Goal: Task Accomplishment & Management: Manage account settings

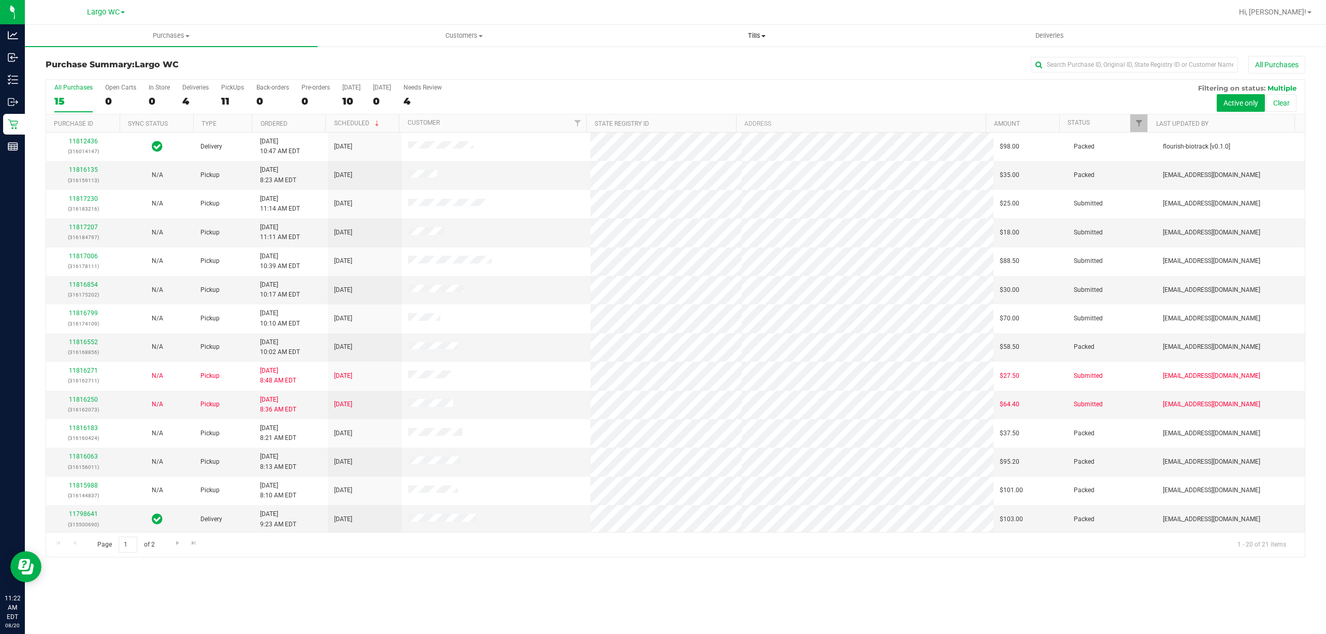
click at [754, 34] on span "Tills" at bounding box center [757, 35] width 292 height 9
click at [671, 60] on span "Manage tills" at bounding box center [645, 62] width 70 height 9
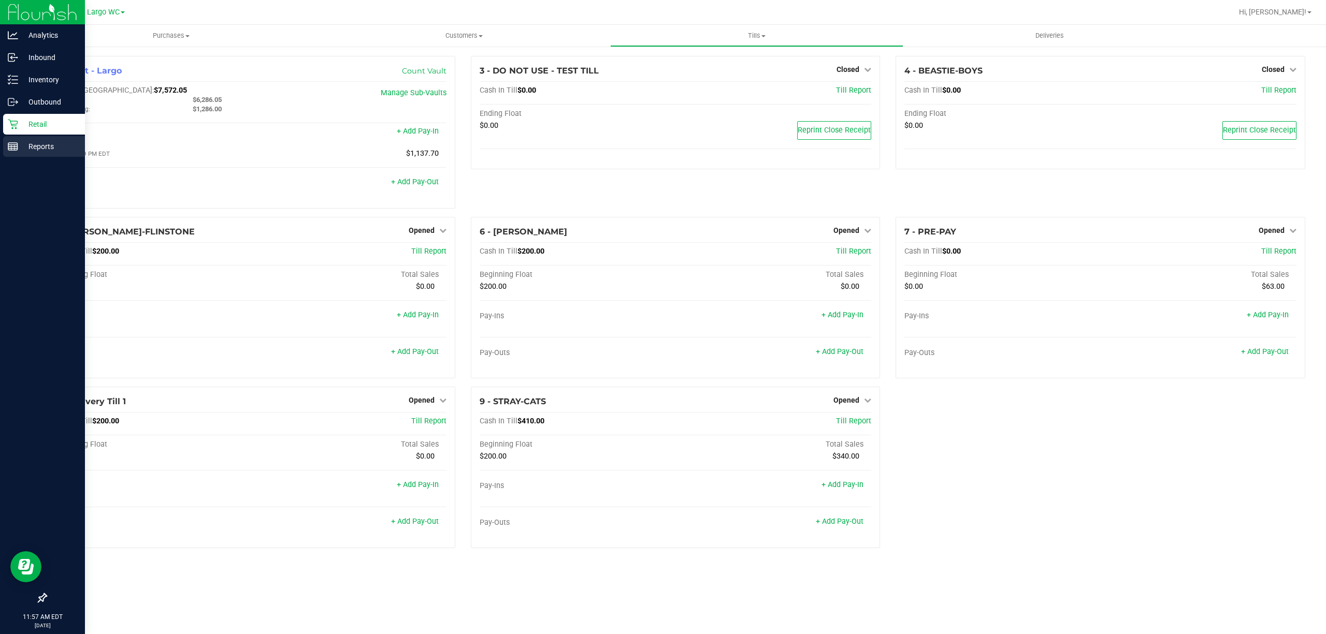
click at [10, 142] on icon at bounding box center [13, 146] width 10 height 10
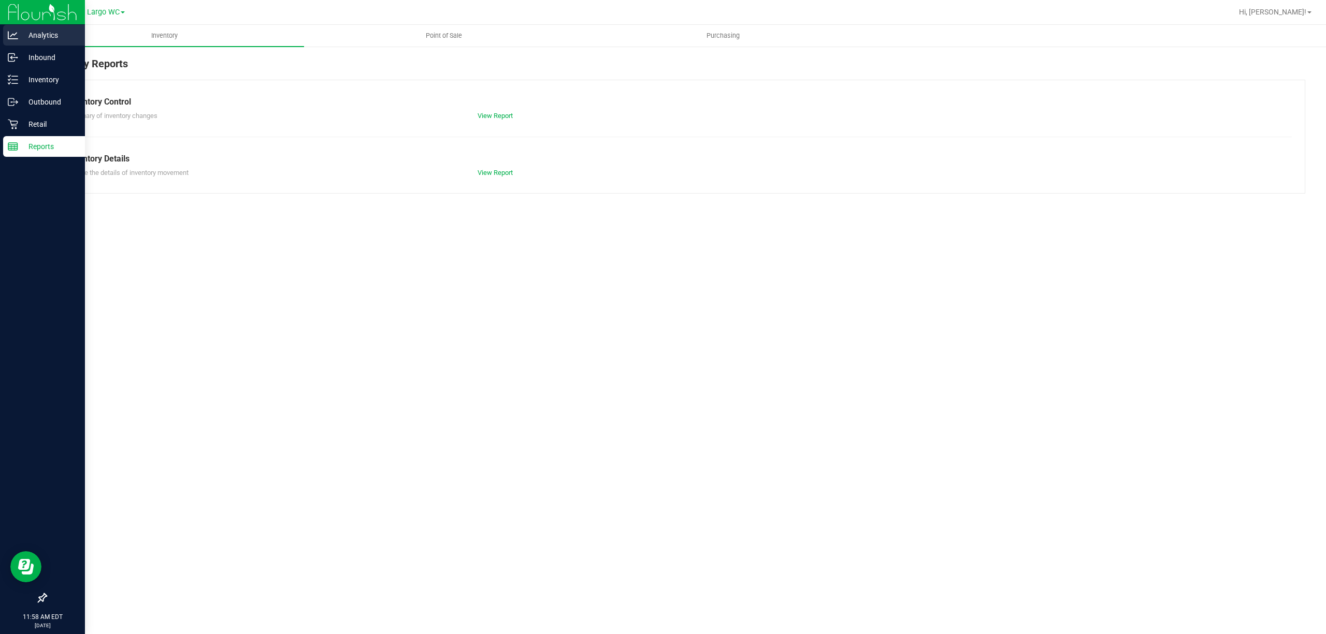
click at [13, 42] on div "Analytics" at bounding box center [44, 35] width 82 height 21
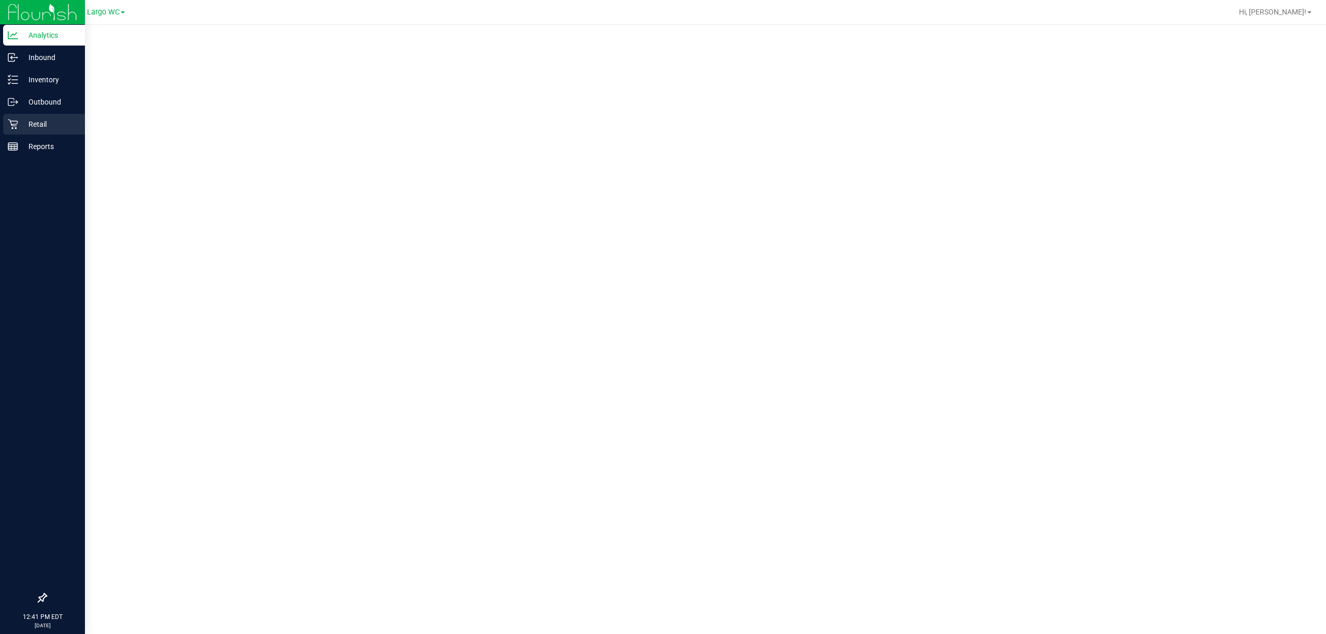
click at [13, 125] on icon at bounding box center [13, 124] width 10 height 10
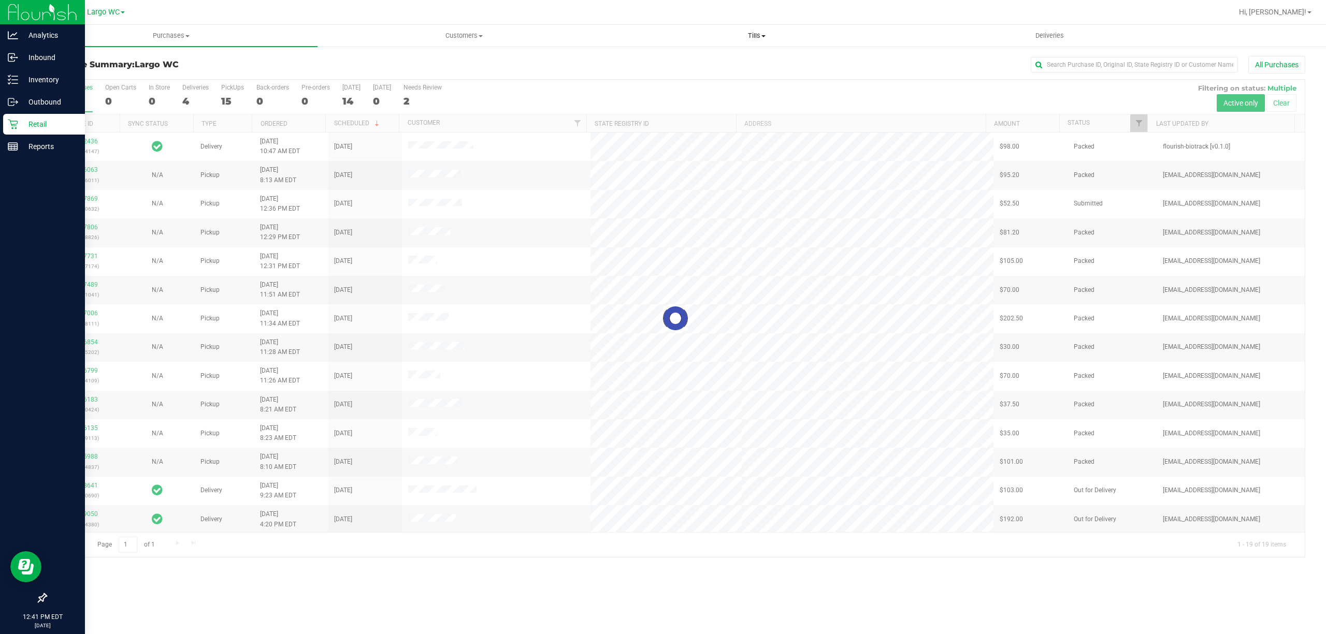
click at [755, 37] on span "Tills" at bounding box center [757, 35] width 292 height 9
click at [658, 63] on span "Manage tills" at bounding box center [645, 62] width 70 height 9
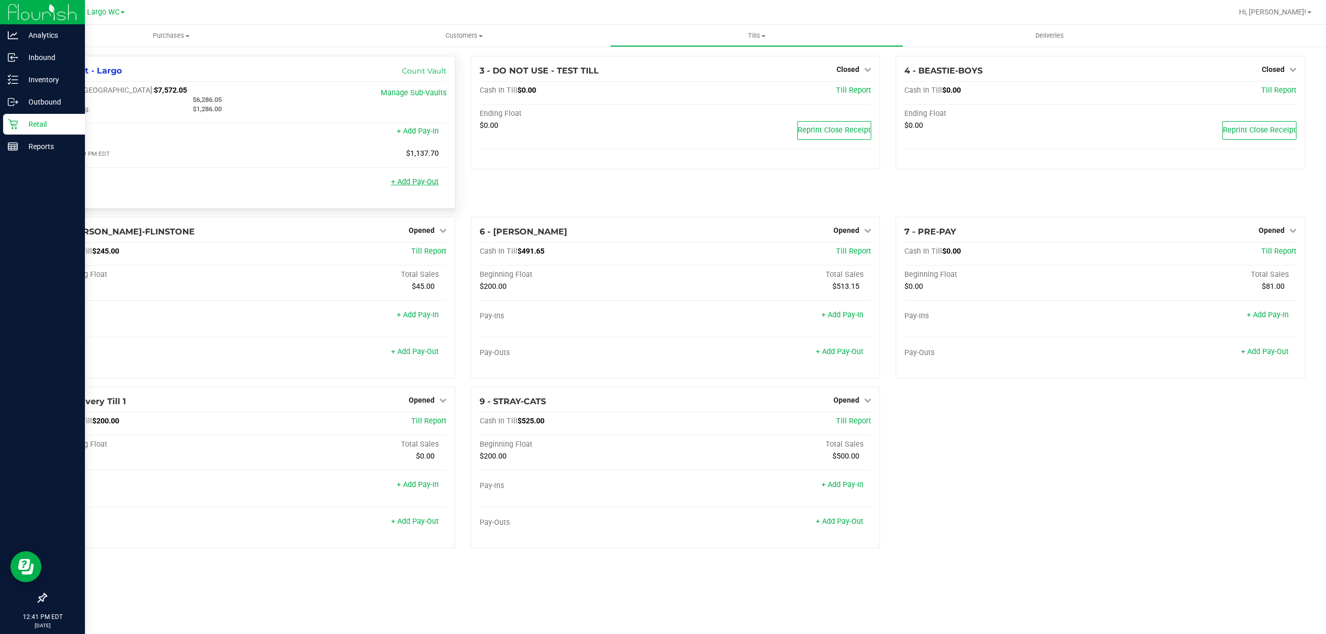
click at [410, 180] on link "+ Add Pay-Out" at bounding box center [415, 182] width 48 height 9
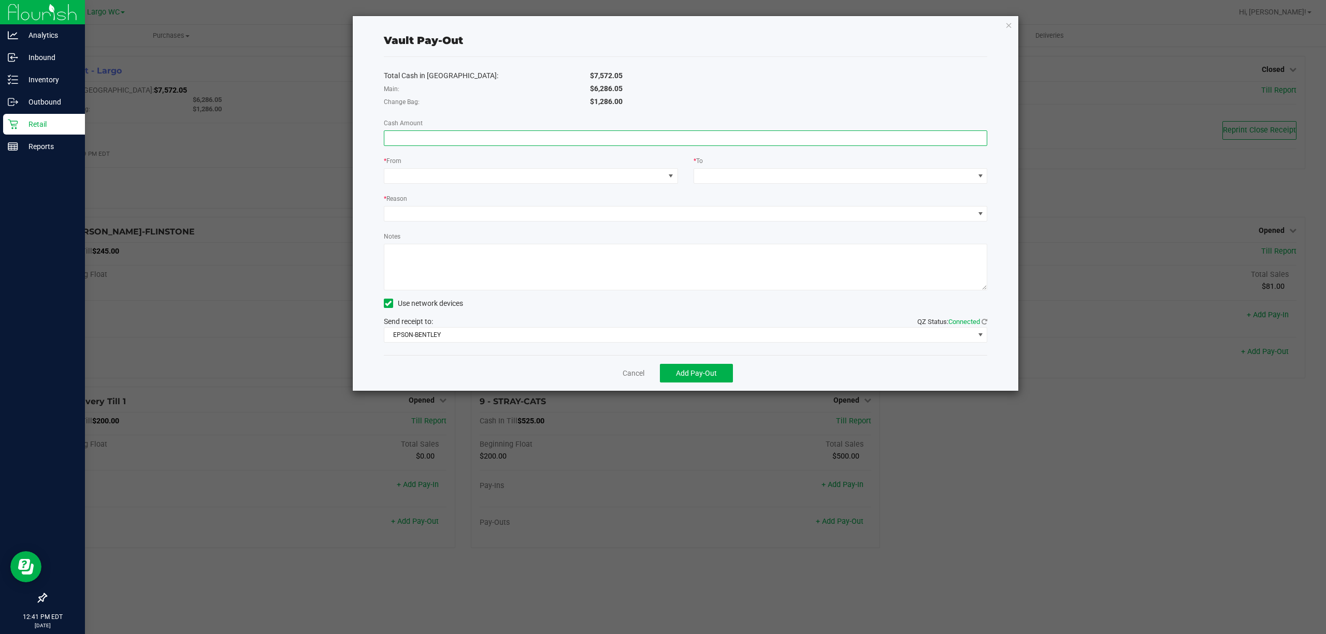
click at [454, 137] on input at bounding box center [685, 138] width 603 height 15
type input "$914.00"
click at [437, 174] on span at bounding box center [524, 176] width 280 height 15
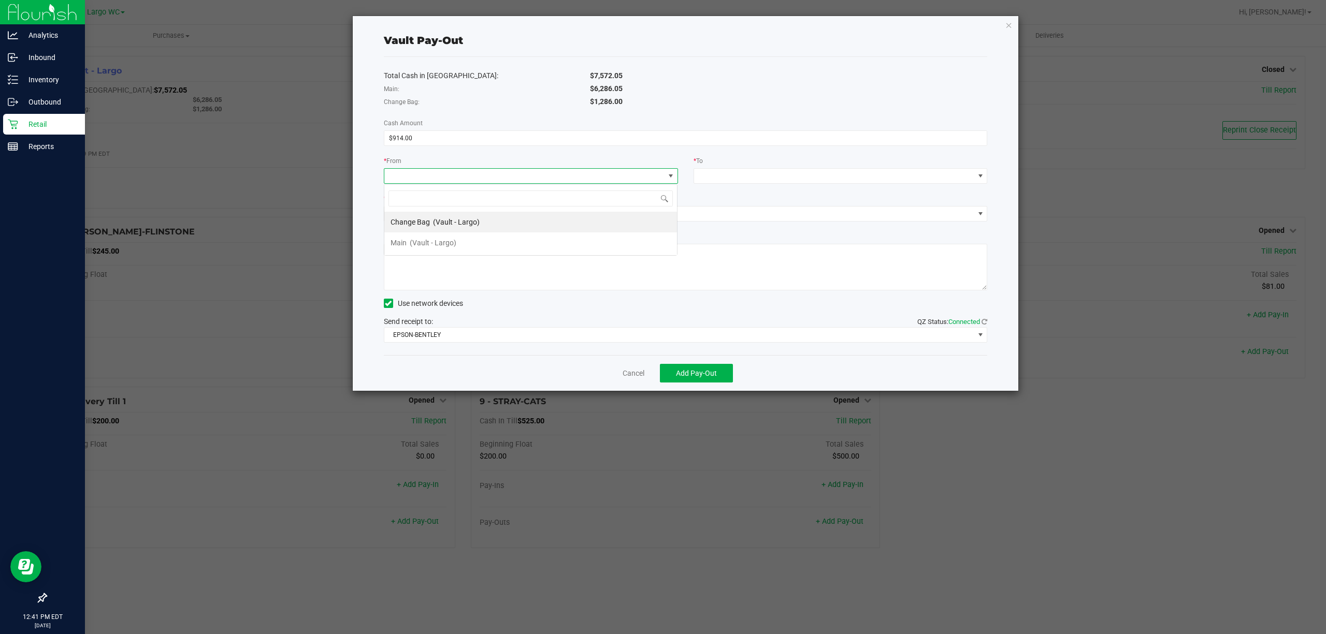
scroll to position [16, 293]
click at [448, 242] on span "(Vault - Largo)" at bounding box center [433, 243] width 47 height 8
click at [748, 177] on span at bounding box center [834, 176] width 280 height 15
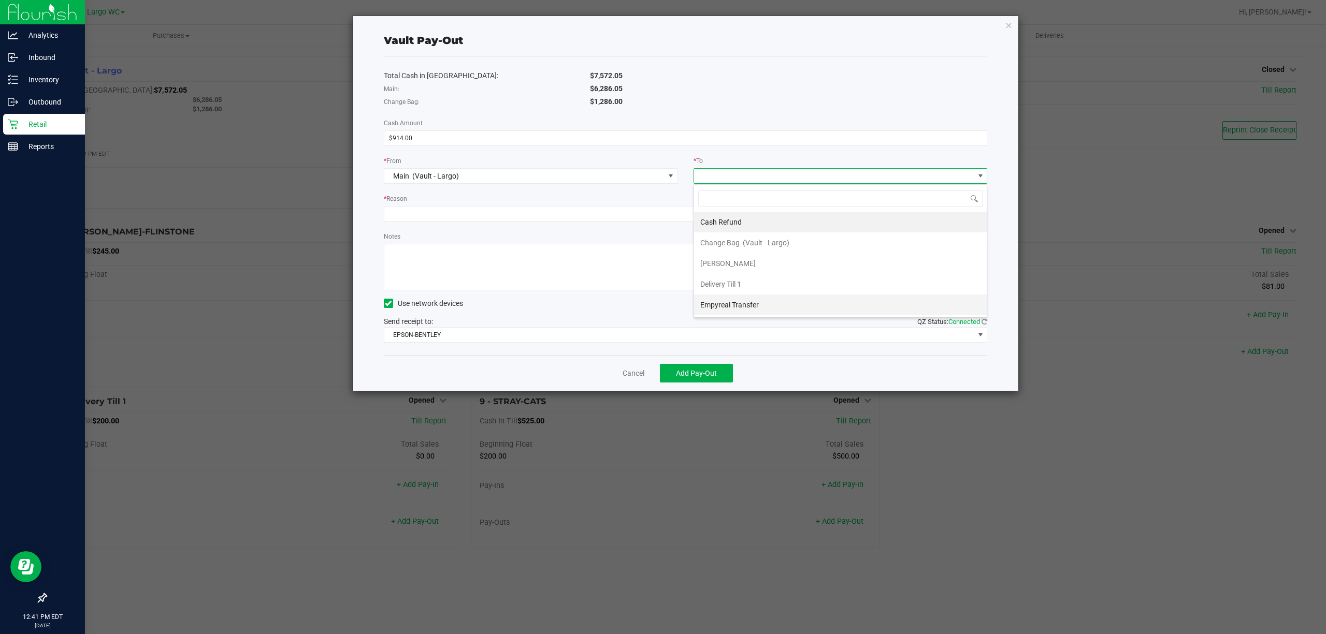
click at [740, 301] on div "Empyreal Transfer" at bounding box center [730, 305] width 60 height 19
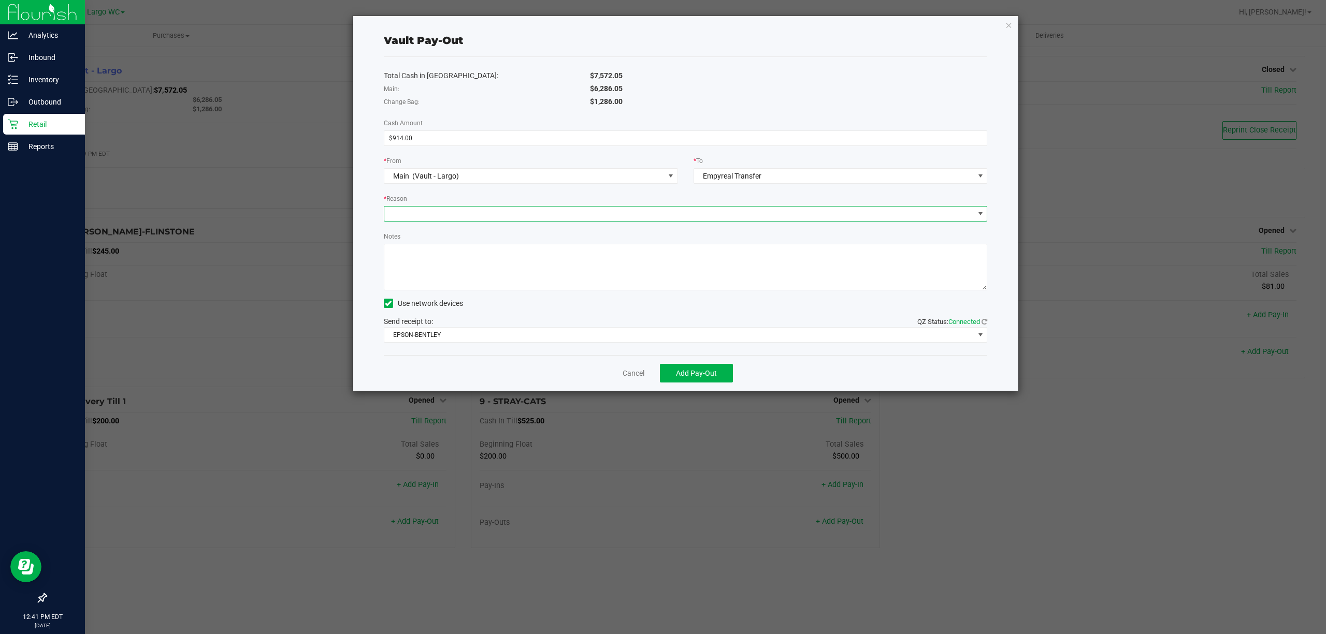
click at [541, 216] on span at bounding box center [679, 214] width 590 height 15
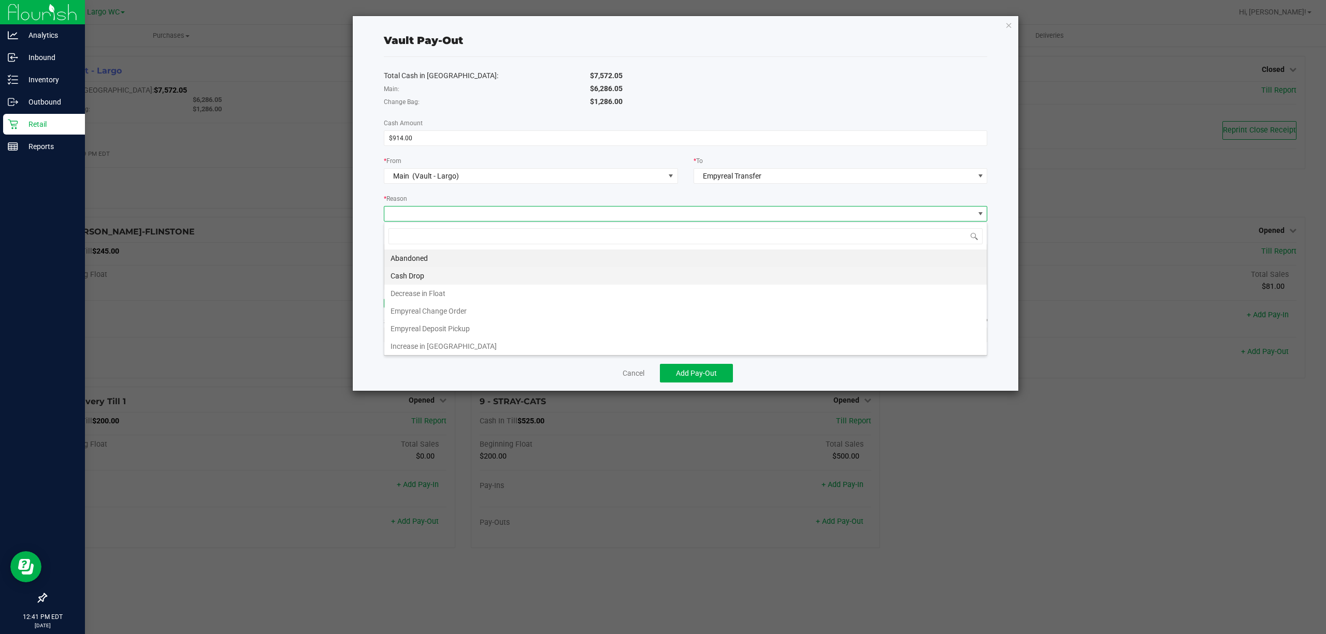
scroll to position [16, 603]
click at [440, 310] on li "Empyreal Change Order" at bounding box center [685, 311] width 602 height 18
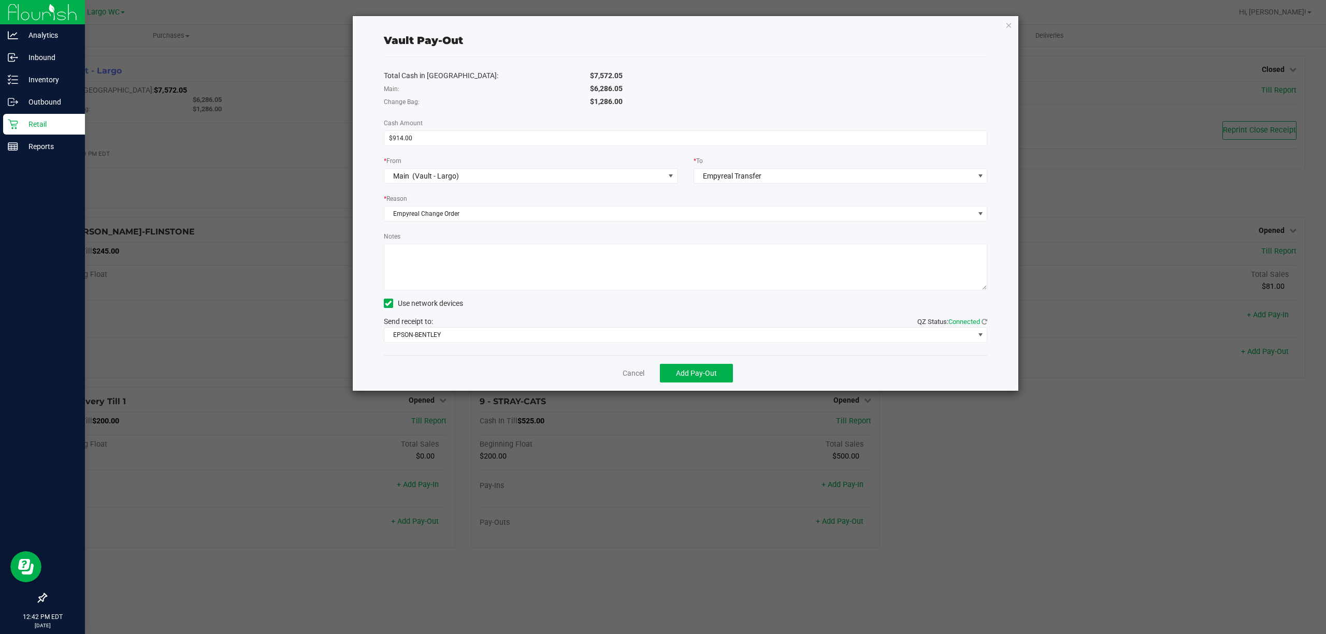
click at [421, 254] on textarea "Notes" at bounding box center [686, 267] width 604 height 47
type textarea "914.00 Change Order 20250820"
click at [451, 338] on span "EPSON-BENTLEY" at bounding box center [679, 335] width 590 height 15
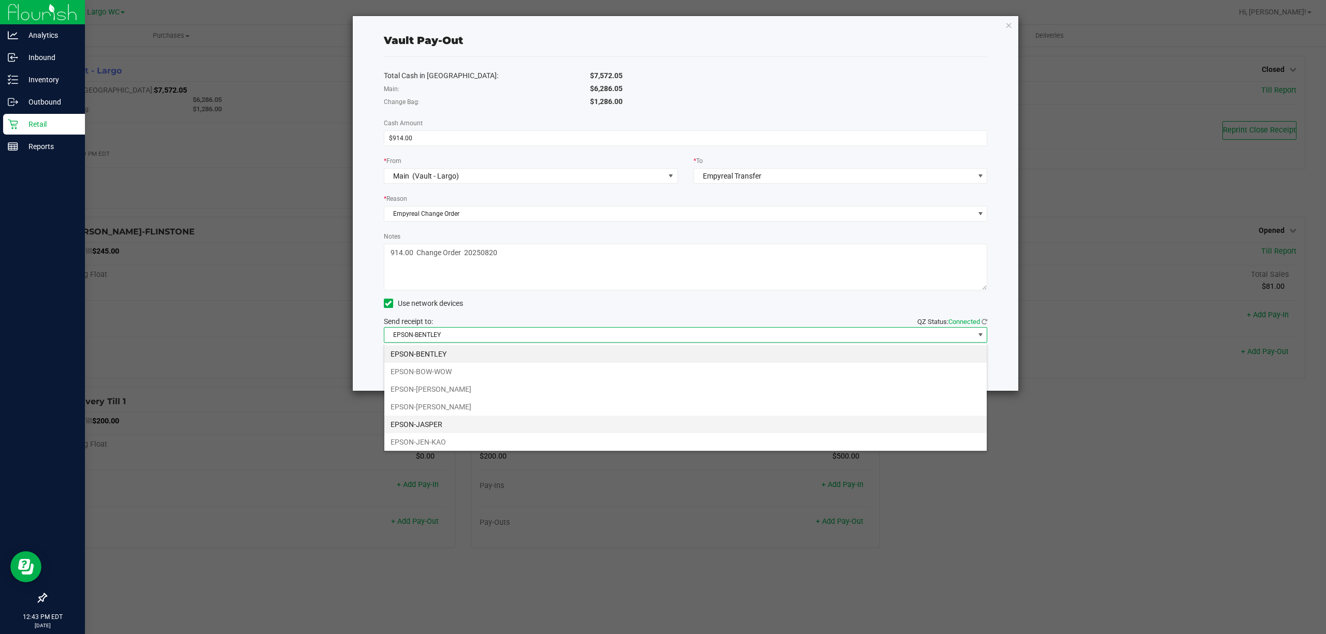
click at [464, 424] on li "EPSON-JASPER" at bounding box center [685, 425] width 602 height 18
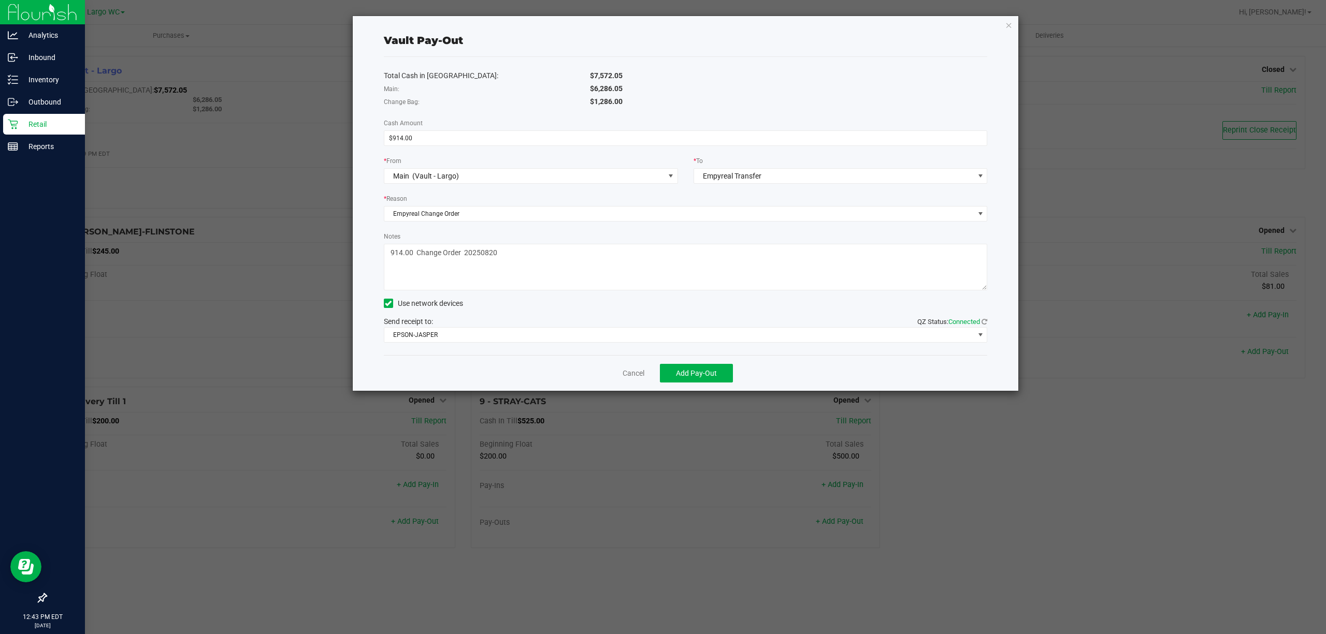
click at [699, 90] on div "$6,286.05" at bounding box center [788, 88] width 413 height 11
click at [713, 369] on span "Add Pay-Out" at bounding box center [696, 373] width 41 height 8
click at [1010, 21] on icon "button" at bounding box center [1008, 25] width 7 height 12
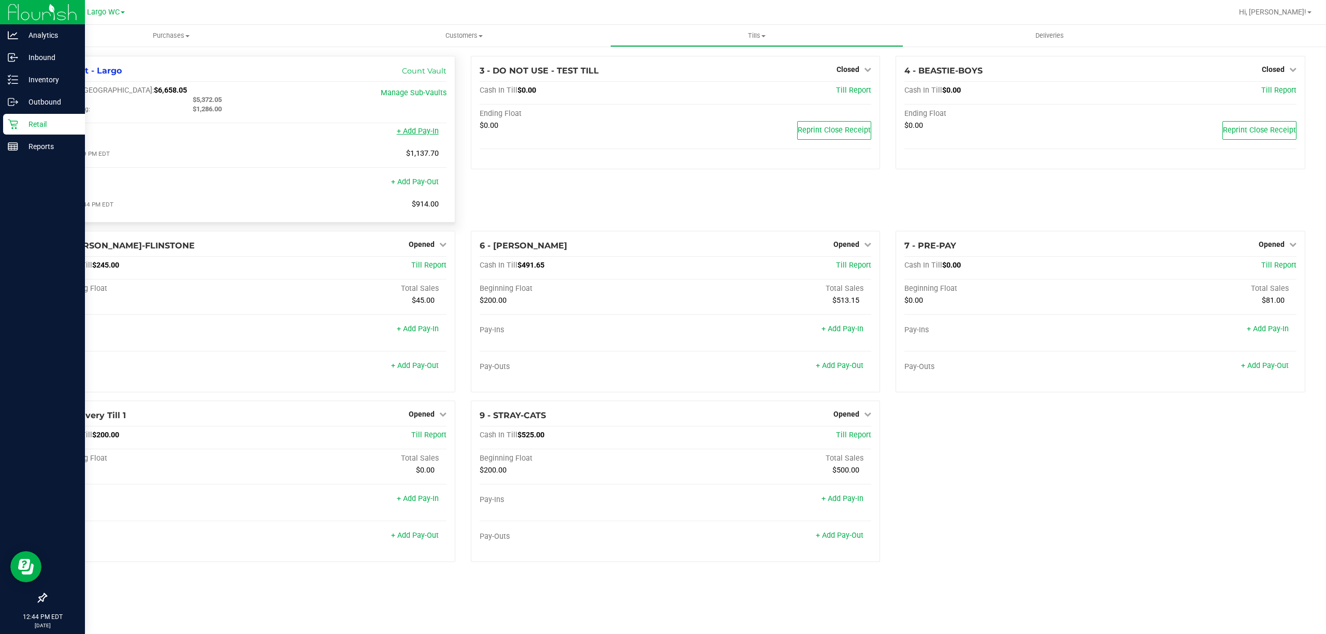
click at [423, 132] on link "+ Add Pay-In" at bounding box center [418, 131] width 42 height 9
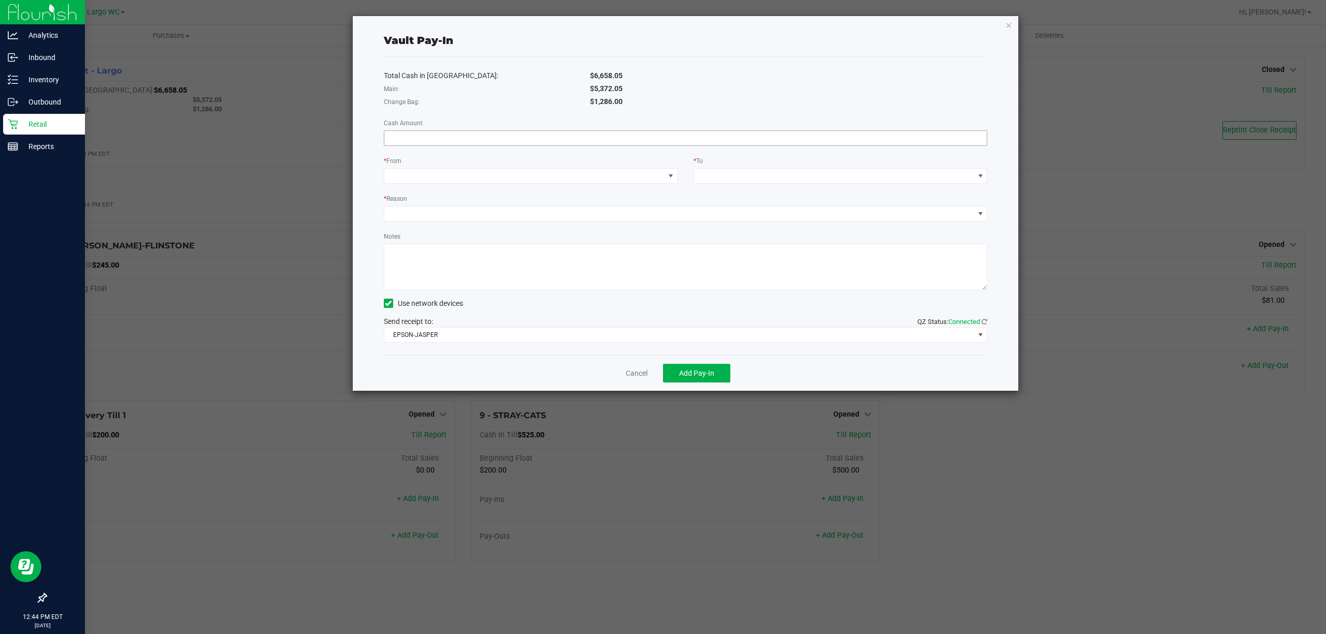
click at [423, 133] on input at bounding box center [685, 138] width 603 height 15
type input "$914.00"
click at [516, 170] on span at bounding box center [524, 176] width 280 height 15
click at [528, 311] on li "Empyreal Transfer" at bounding box center [530, 305] width 293 height 21
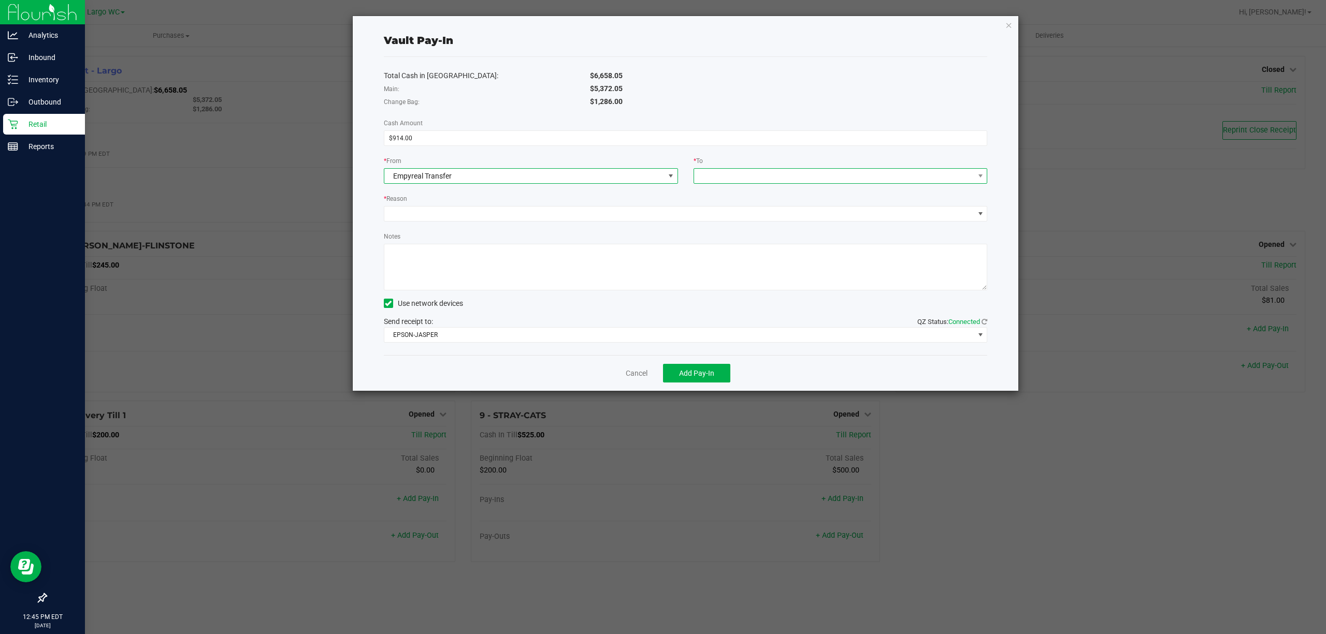
click at [813, 174] on span at bounding box center [834, 176] width 280 height 15
click at [776, 221] on span "(Vault - Largo)" at bounding box center [766, 222] width 47 height 8
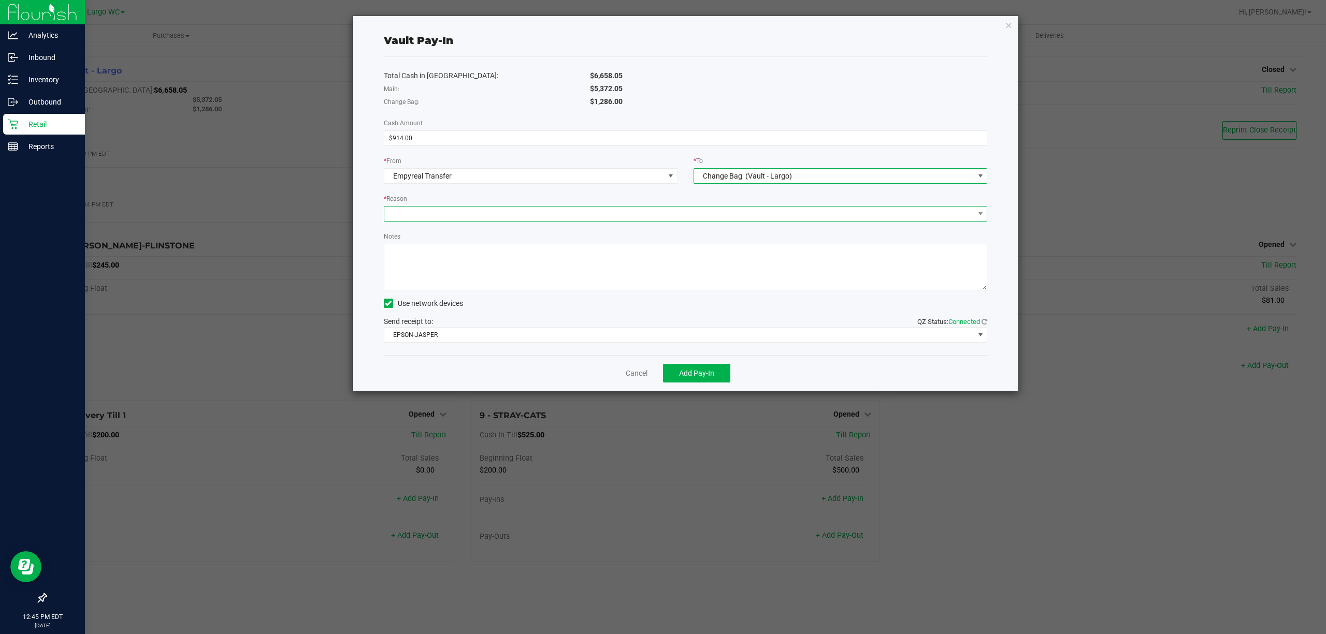
click at [719, 220] on span at bounding box center [679, 214] width 590 height 15
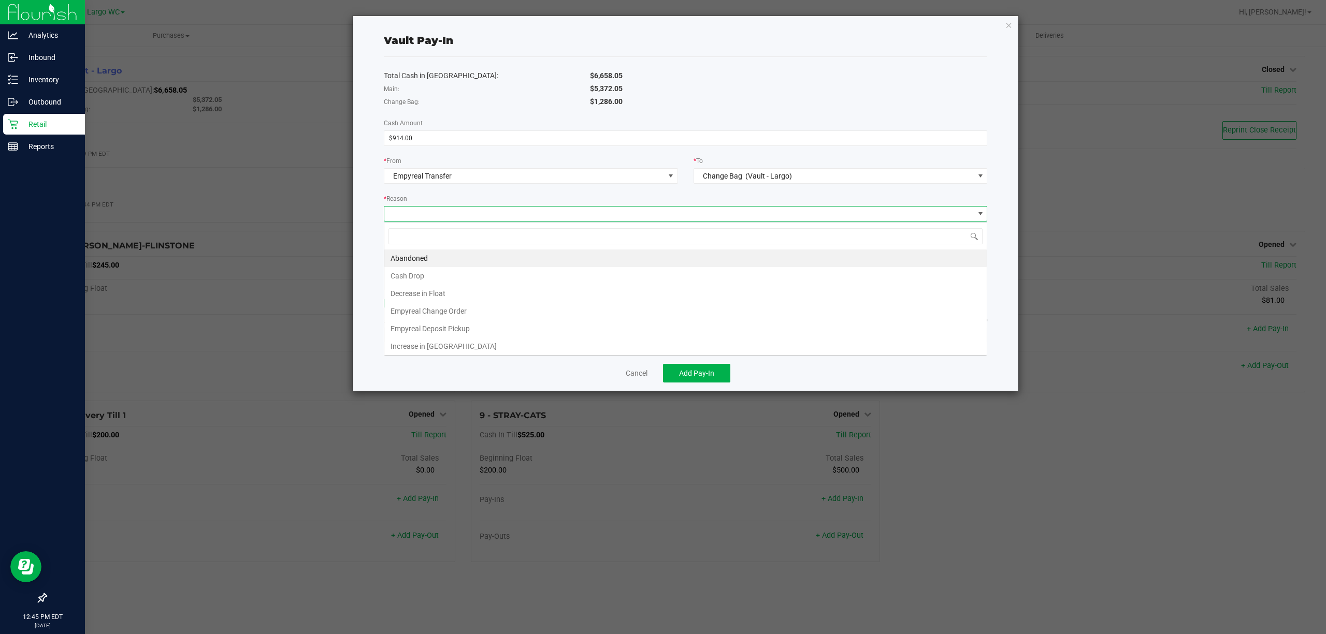
scroll to position [16, 603]
click at [464, 311] on li "Empyreal Change Order" at bounding box center [685, 311] width 602 height 18
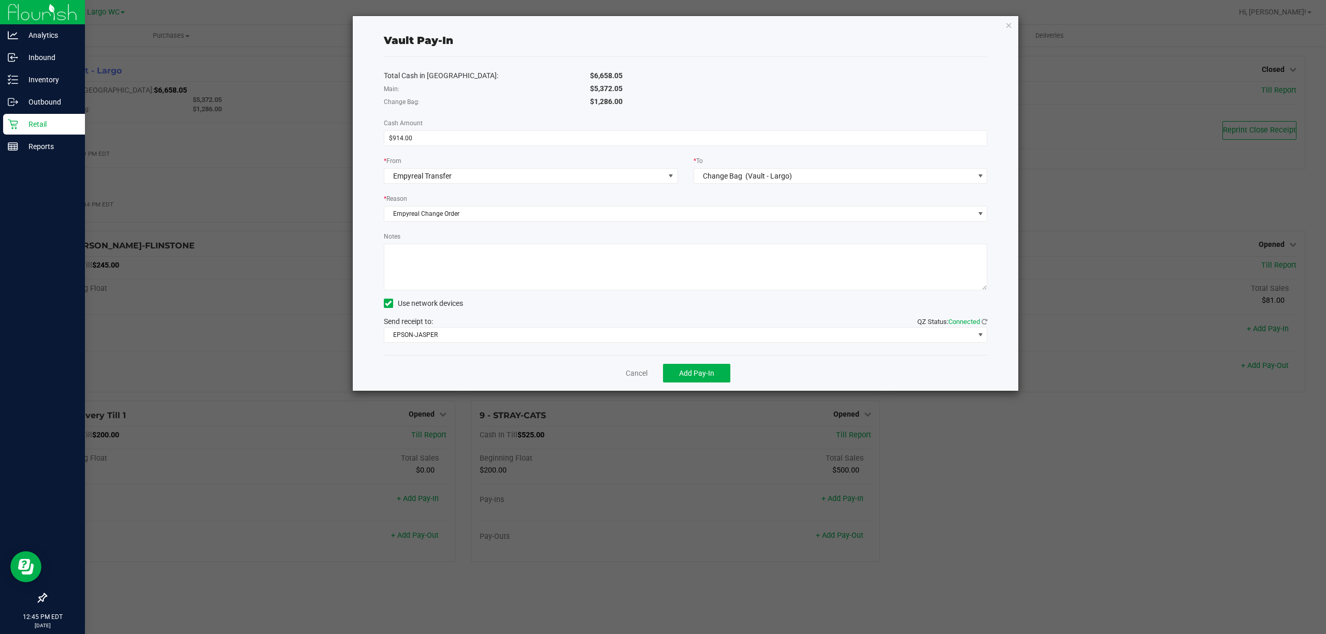
click at [456, 244] on textarea "Notes" at bounding box center [686, 267] width 604 height 47
drag, startPoint x: 538, startPoint y: 253, endPoint x: 387, endPoint y: 254, distance: 150.2
click at [387, 254] on textarea "Notes" at bounding box center [686, 267] width 604 height 47
click at [407, 252] on textarea "Notes" at bounding box center [686, 267] width 604 height 47
click at [402, 252] on textarea "Notes" at bounding box center [686, 267] width 604 height 47
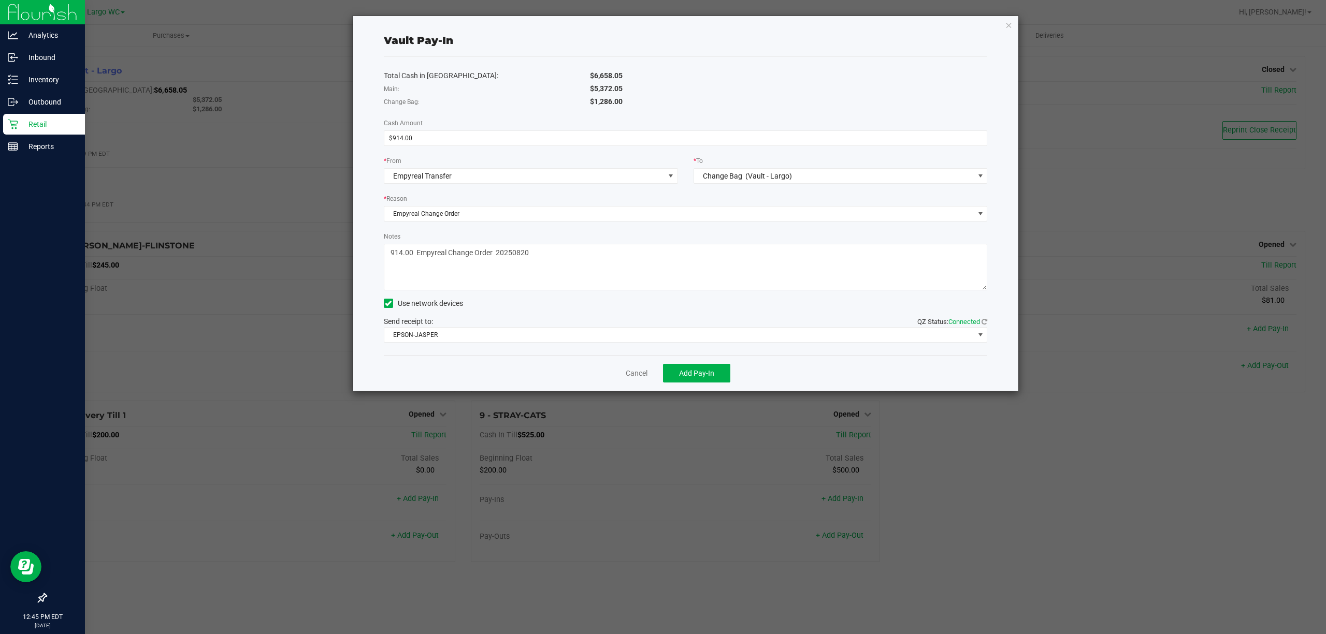
drag, startPoint x: 537, startPoint y: 255, endPoint x: 386, endPoint y: 256, distance: 151.2
click at [386, 256] on textarea "Notes" at bounding box center [686, 267] width 604 height 47
type textarea "914.00 Empyreal Change Order 20250820"
click at [716, 378] on button "Add Pay-In" at bounding box center [696, 373] width 67 height 19
click at [668, 36] on div "Vault Pay-In" at bounding box center [686, 41] width 604 height 16
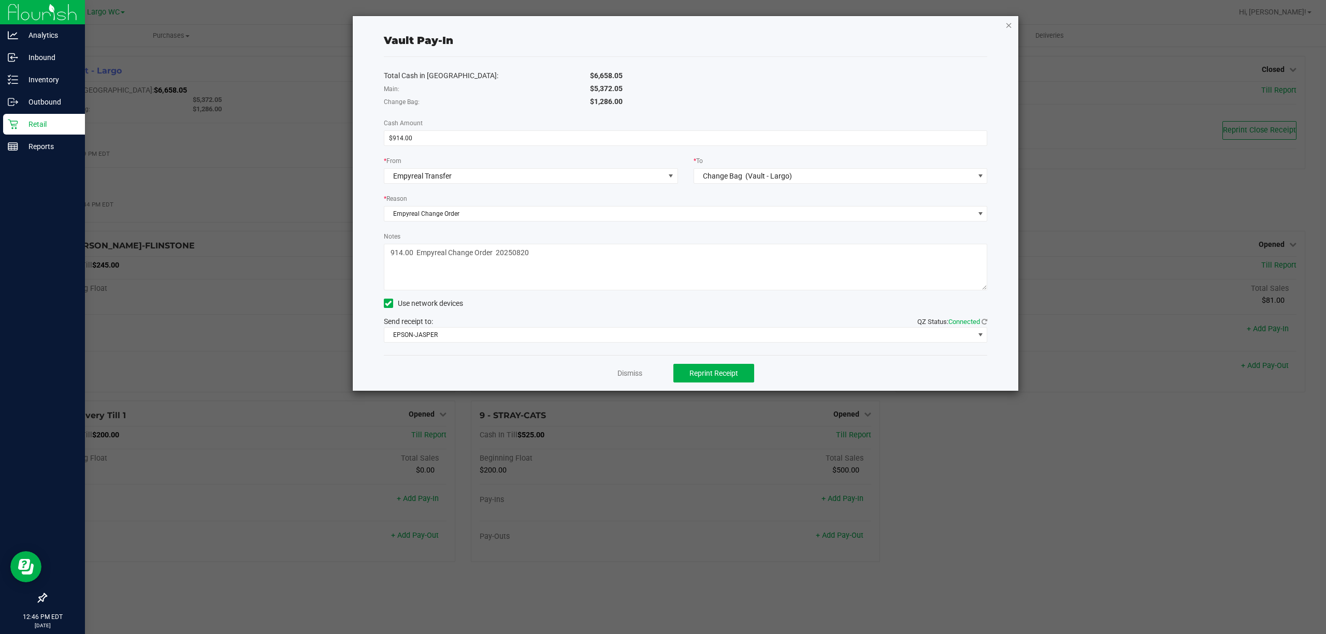
click at [1008, 22] on icon "button" at bounding box center [1008, 25] width 7 height 12
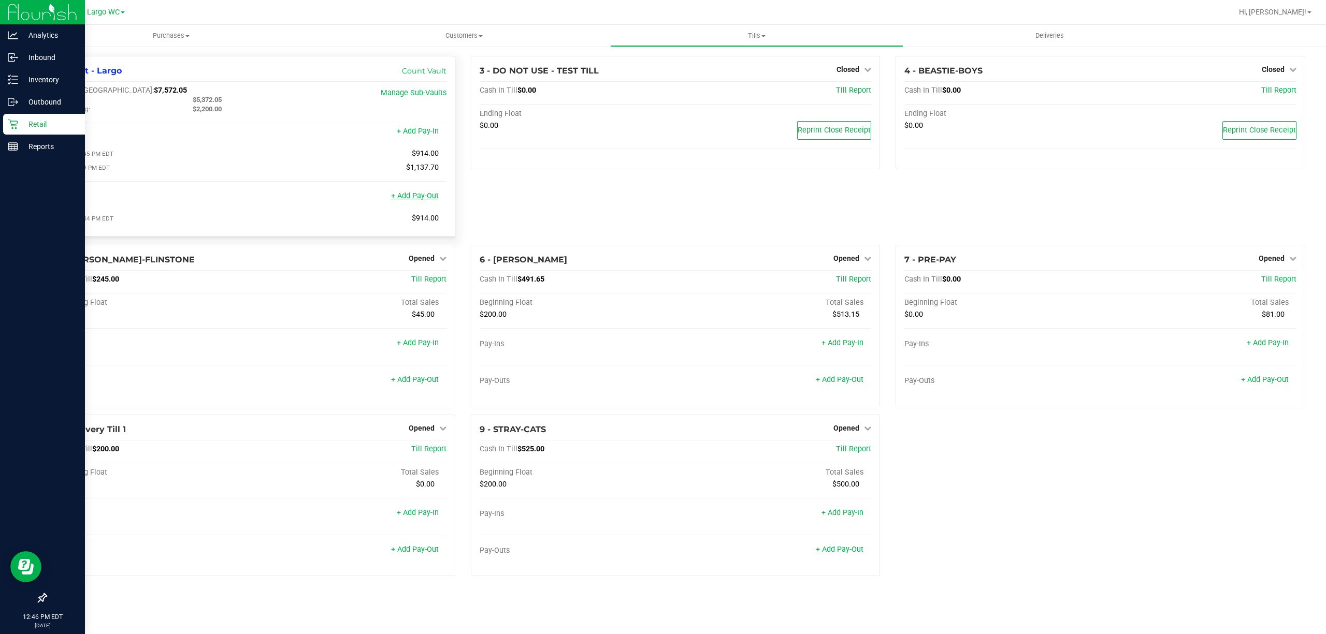
click at [427, 195] on link "+ Add Pay-Out" at bounding box center [415, 196] width 48 height 9
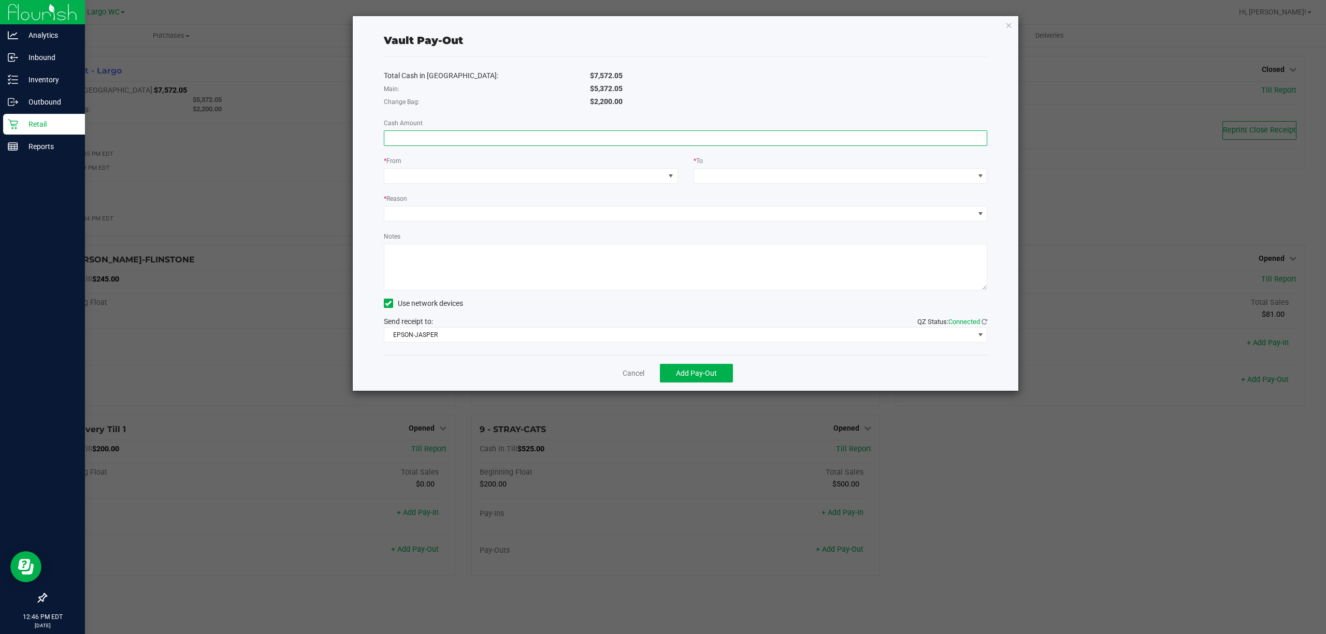
click at [456, 143] on input at bounding box center [685, 138] width 603 height 15
type input "$5,372.05"
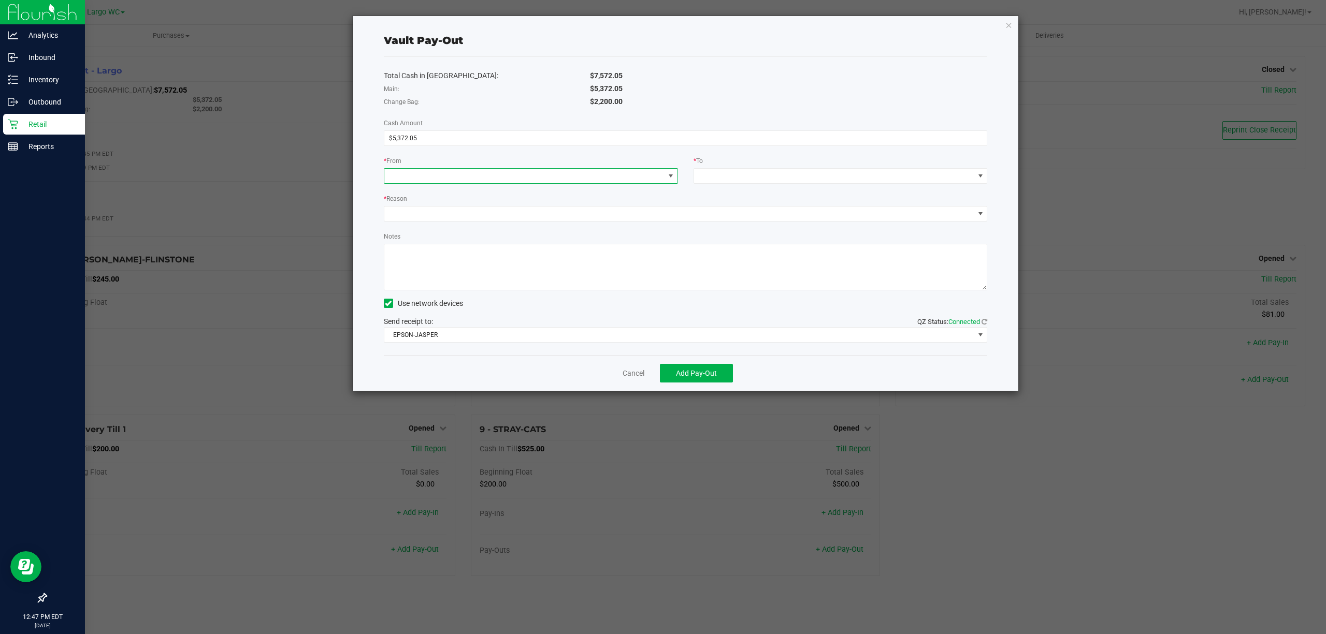
click at [452, 177] on span at bounding box center [524, 176] width 280 height 15
click at [448, 242] on span "(Vault - Largo)" at bounding box center [433, 243] width 47 height 8
click at [707, 170] on span at bounding box center [834, 176] width 280 height 15
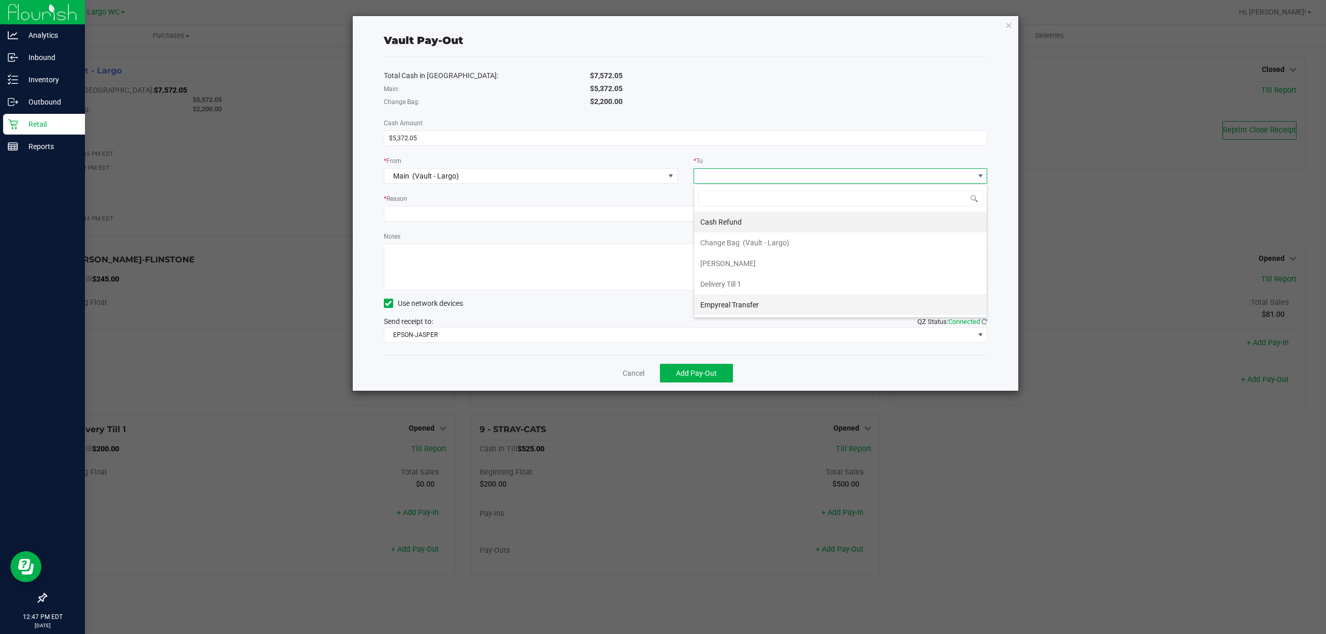
click at [722, 309] on span "Empyreal Transfer" at bounding box center [729, 305] width 59 height 8
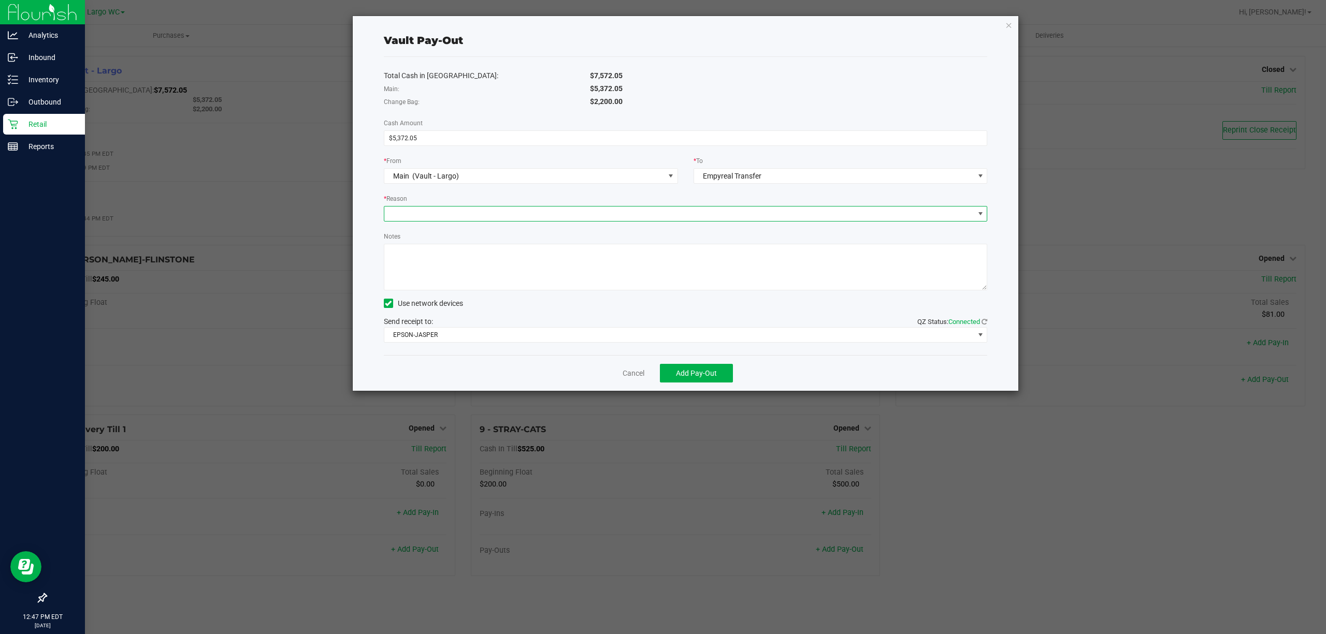
click at [411, 214] on span at bounding box center [679, 214] width 590 height 15
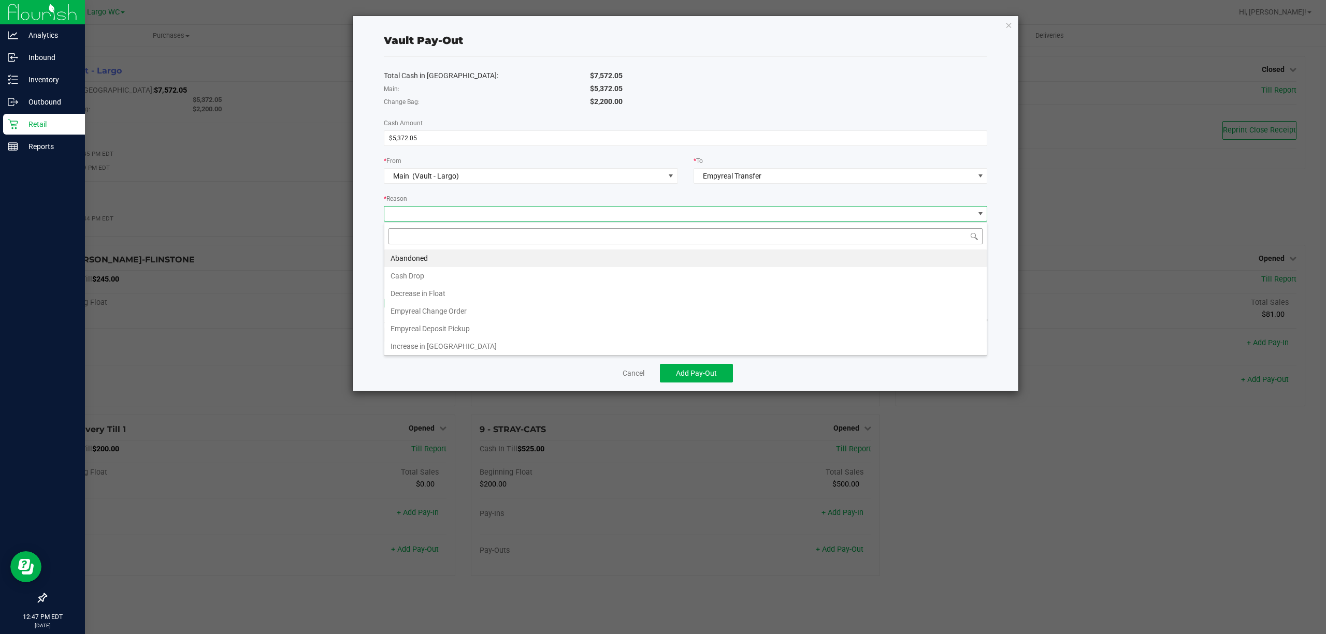
scroll to position [16, 603]
click at [423, 327] on li "Empyreal Deposit Pickup" at bounding box center [685, 329] width 602 height 18
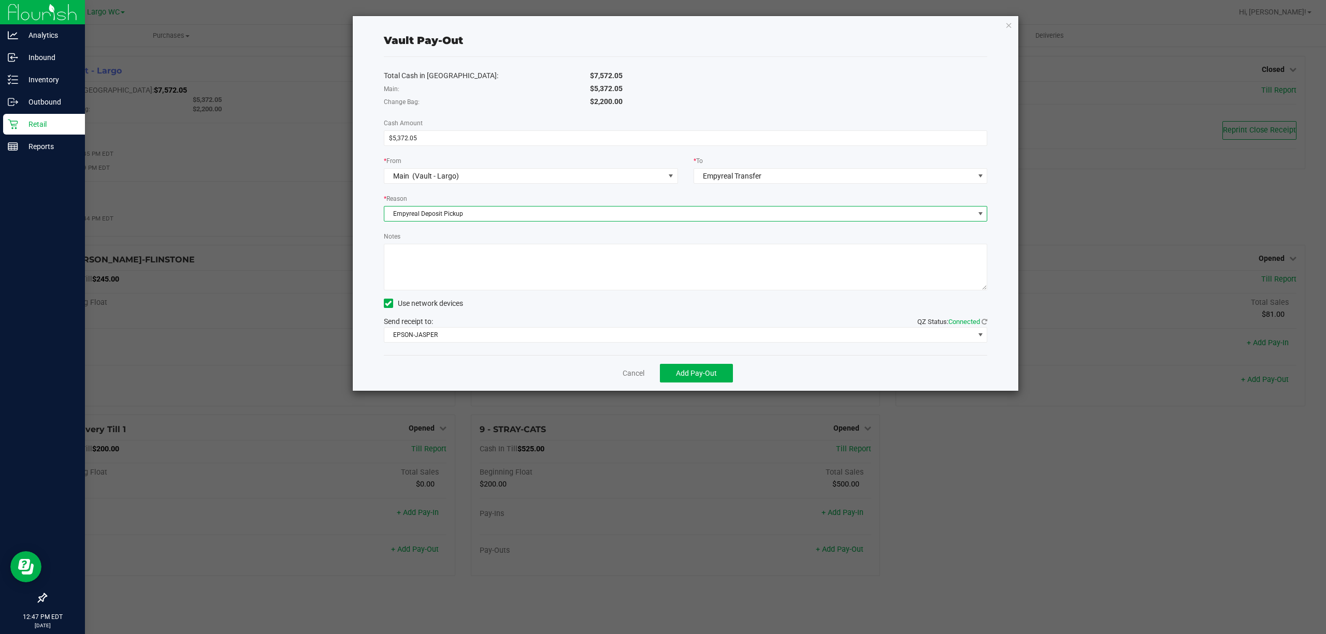
click at [431, 259] on textarea "Notes" at bounding box center [686, 267] width 604 height 47
type textarea "5372.05 Empyreal Pickup 20250820"
click at [686, 370] on span "Add Pay-Out" at bounding box center [696, 373] width 41 height 8
drag, startPoint x: 390, startPoint y: 252, endPoint x: 548, endPoint y: 255, distance: 157.5
click at [548, 255] on textarea "Notes" at bounding box center [686, 267] width 604 height 47
